Goal: Find specific page/section: Find specific page/section

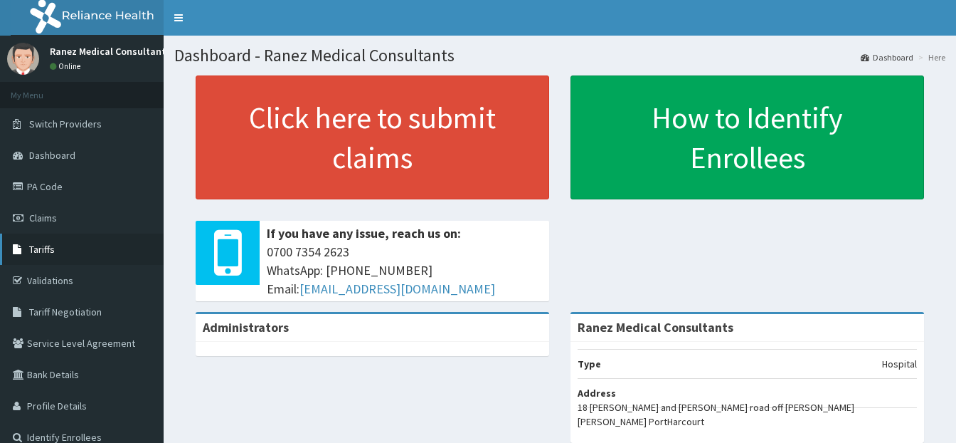
click at [51, 246] on span "Tariffs" at bounding box center [42, 249] width 26 height 13
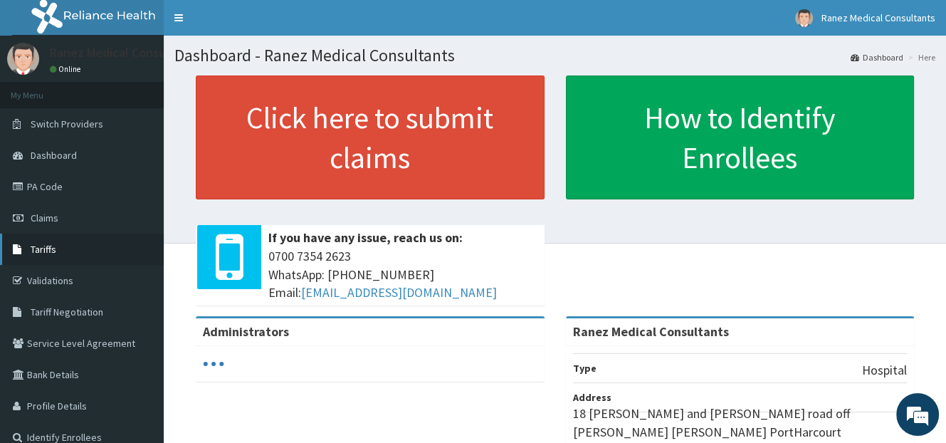
click at [52, 243] on span "Tariffs" at bounding box center [44, 249] width 26 height 13
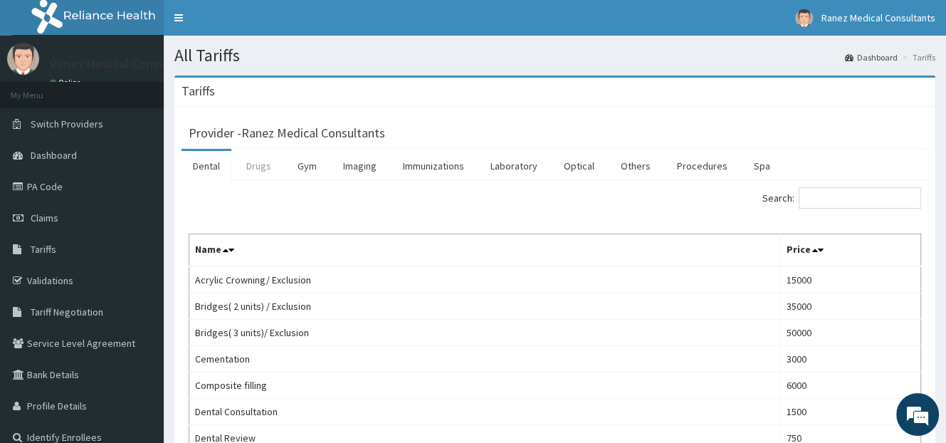
click at [271, 162] on link "Drugs" at bounding box center [259, 166] width 48 height 30
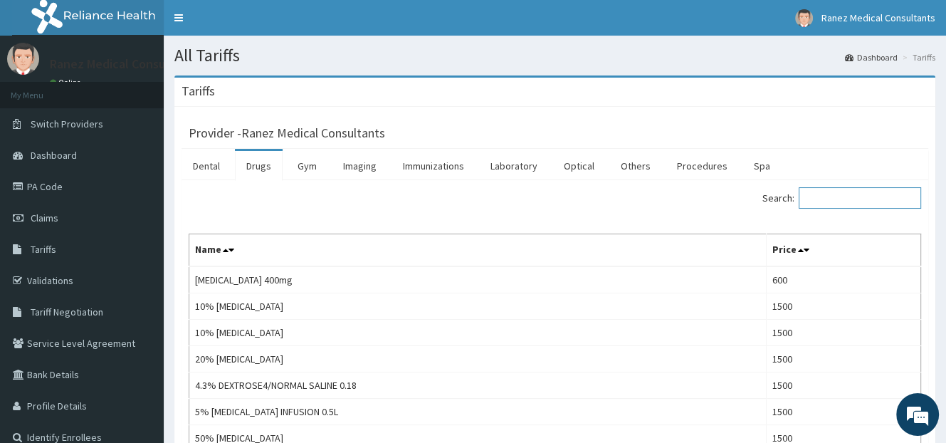
click at [821, 196] on input "Search:" at bounding box center [859, 197] width 122 height 21
click at [830, 199] on input "Search:" at bounding box center [859, 197] width 122 height 21
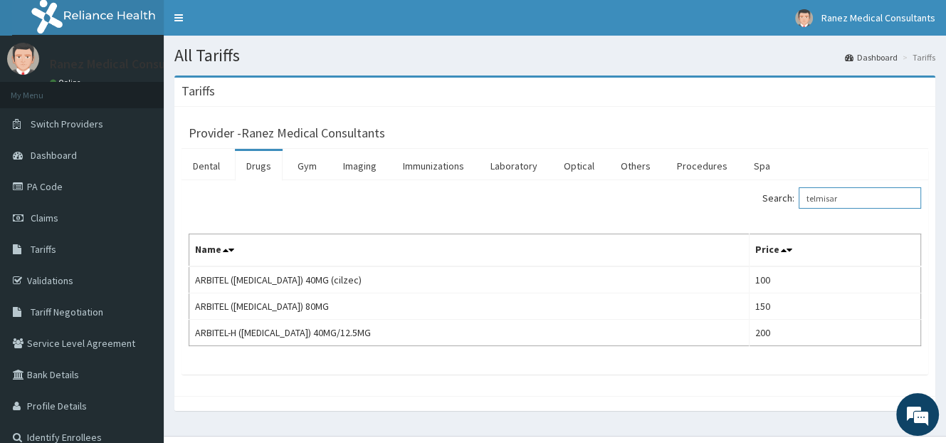
drag, startPoint x: 853, startPoint y: 204, endPoint x: 785, endPoint y: 213, distance: 68.1
click at [785, 212] on div "Search: telmisar Name Price ARBITEL (TELMISARTAN) 40MG (cilzec) 100 ARBITEL (TE…" at bounding box center [555, 266] width 732 height 159
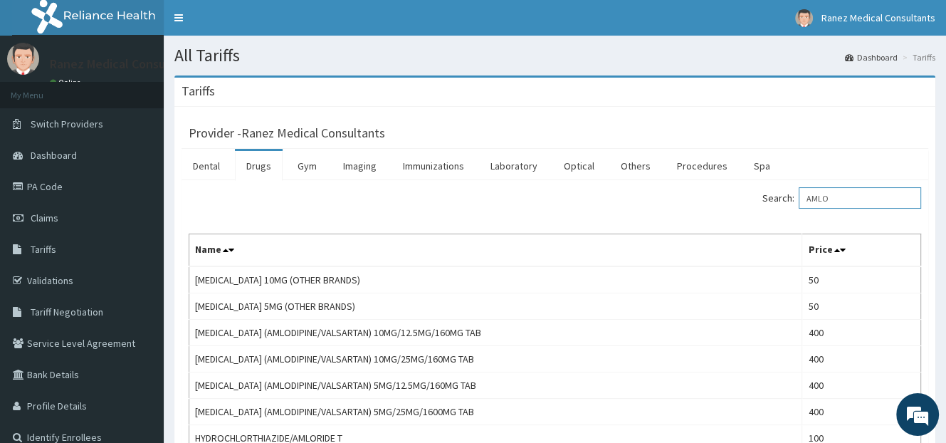
drag, startPoint x: 845, startPoint y: 196, endPoint x: 763, endPoint y: 196, distance: 81.8
click at [763, 196] on div "Search: AMLO" at bounding box center [744, 199] width 356 height 25
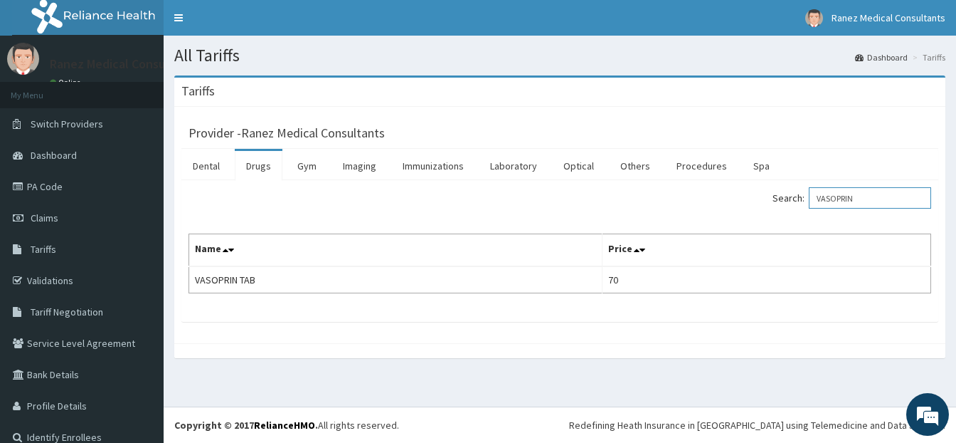
type input "VASOPRIN"
